Goal: Information Seeking & Learning: Learn about a topic

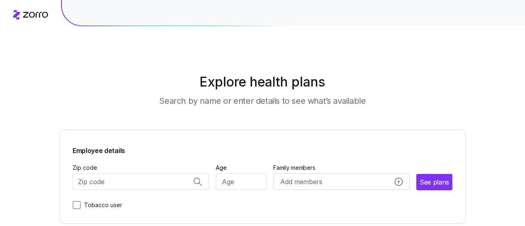
scroll to position [3645, 0]
click at [145, 180] on input "Zip code" at bounding box center [141, 182] width 137 height 16
click at [76, 106] on main "Explore health plans Search by name or enter details to see what’s available Em…" at bounding box center [262, 113] width 407 height 226
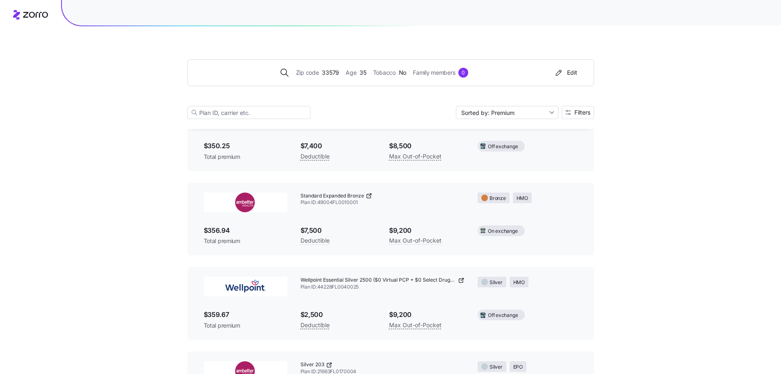
scroll to position [3509, 0]
